Goal: Task Accomplishment & Management: Use online tool/utility

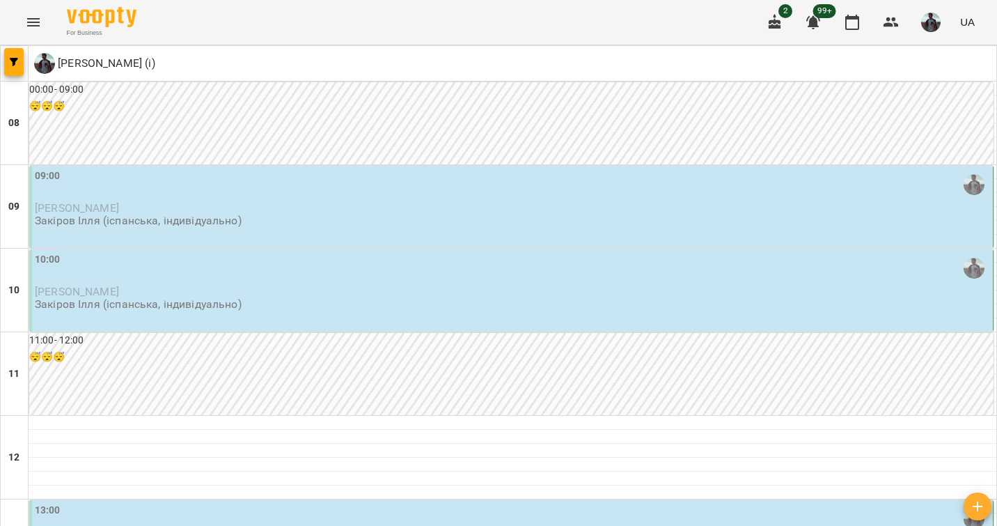
scroll to position [435, 0]
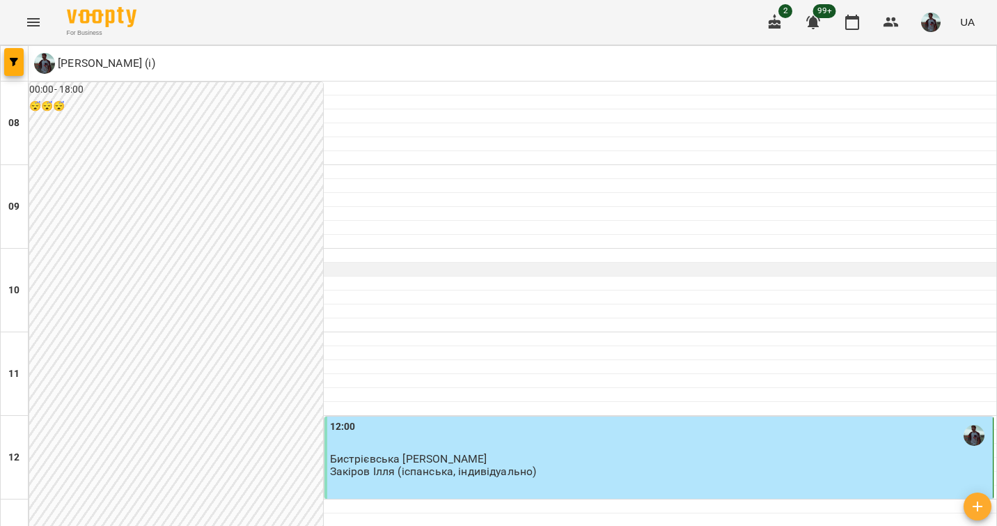
scroll to position [901, 0]
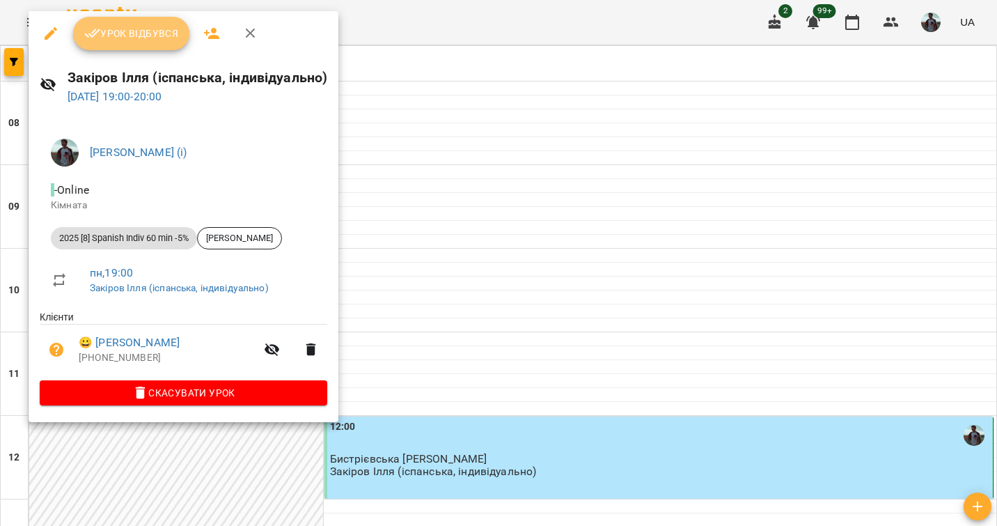
click at [129, 24] on button "Урок відбувся" at bounding box center [131, 33] width 117 height 33
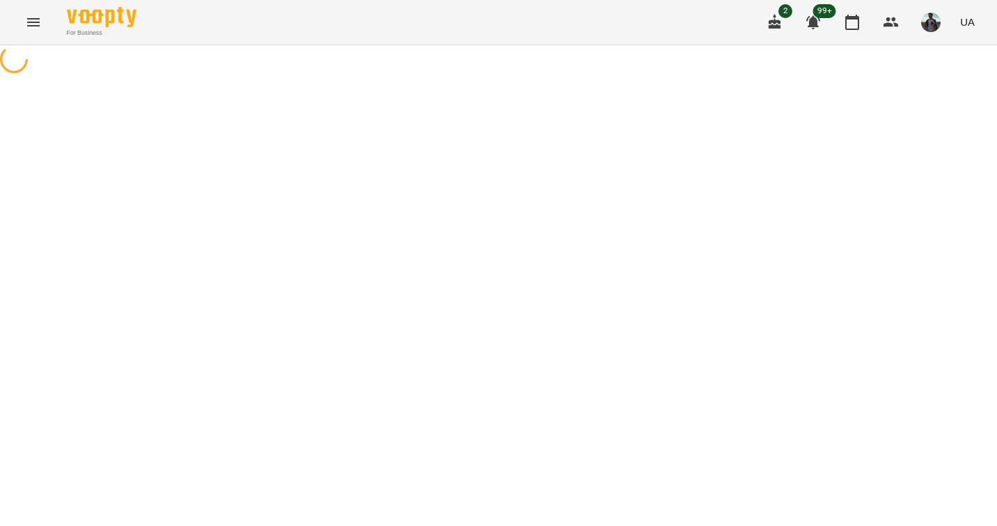
click at [935, 24] on img "button" at bounding box center [931, 23] width 20 height 20
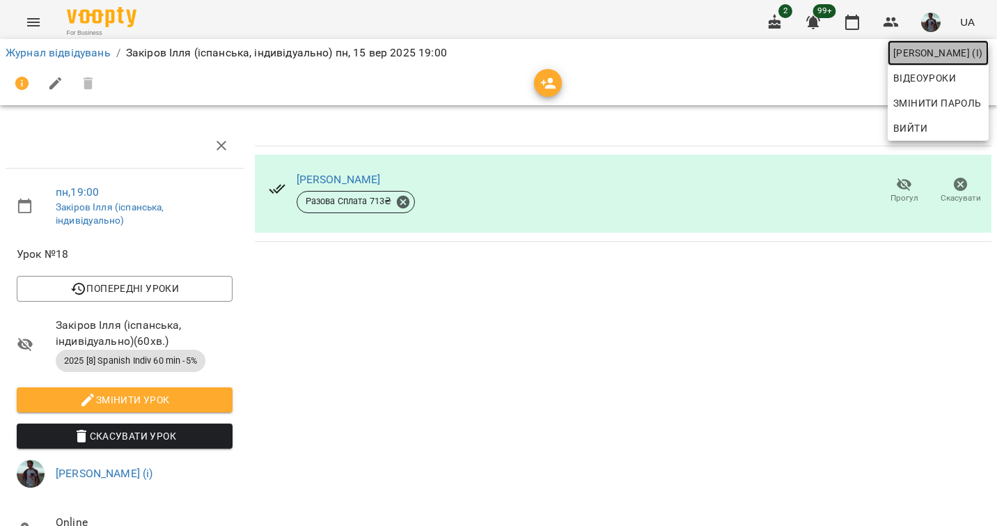
click at [912, 57] on span "[PERSON_NAME] (і)" at bounding box center [939, 53] width 90 height 17
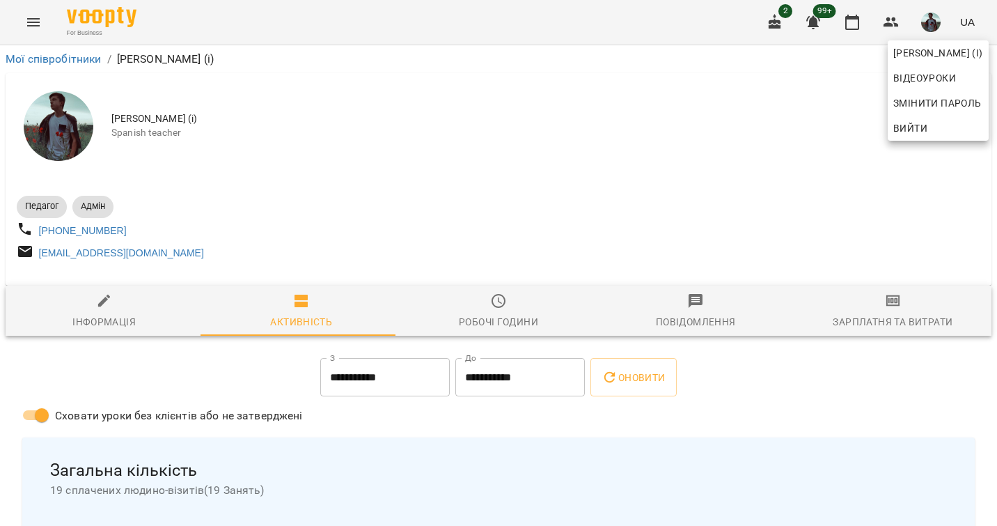
click at [900, 335] on div at bounding box center [498, 263] width 997 height 526
click at [900, 335] on div "[PERSON_NAME] (і) Відеоуроки Змінити пароль Вийти" at bounding box center [498, 263] width 997 height 526
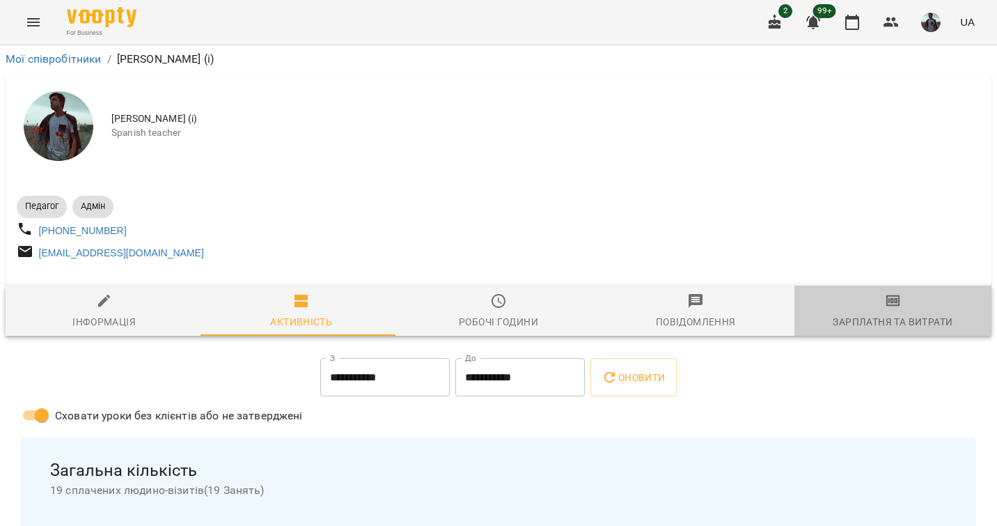
click at [900, 330] on div "Зарплатня та Витрати" at bounding box center [893, 321] width 120 height 17
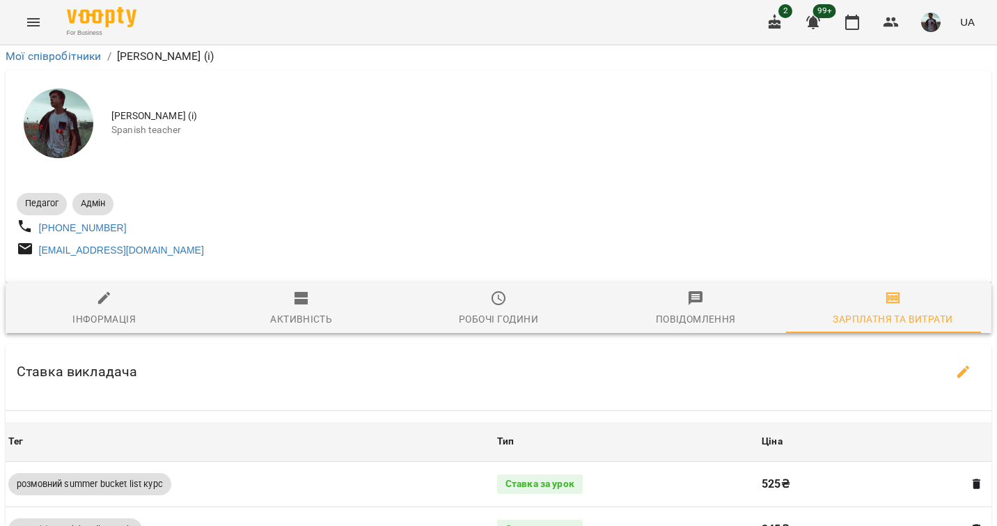
scroll to position [1240, 0]
